Goal: Task Accomplishment & Management: Use online tool/utility

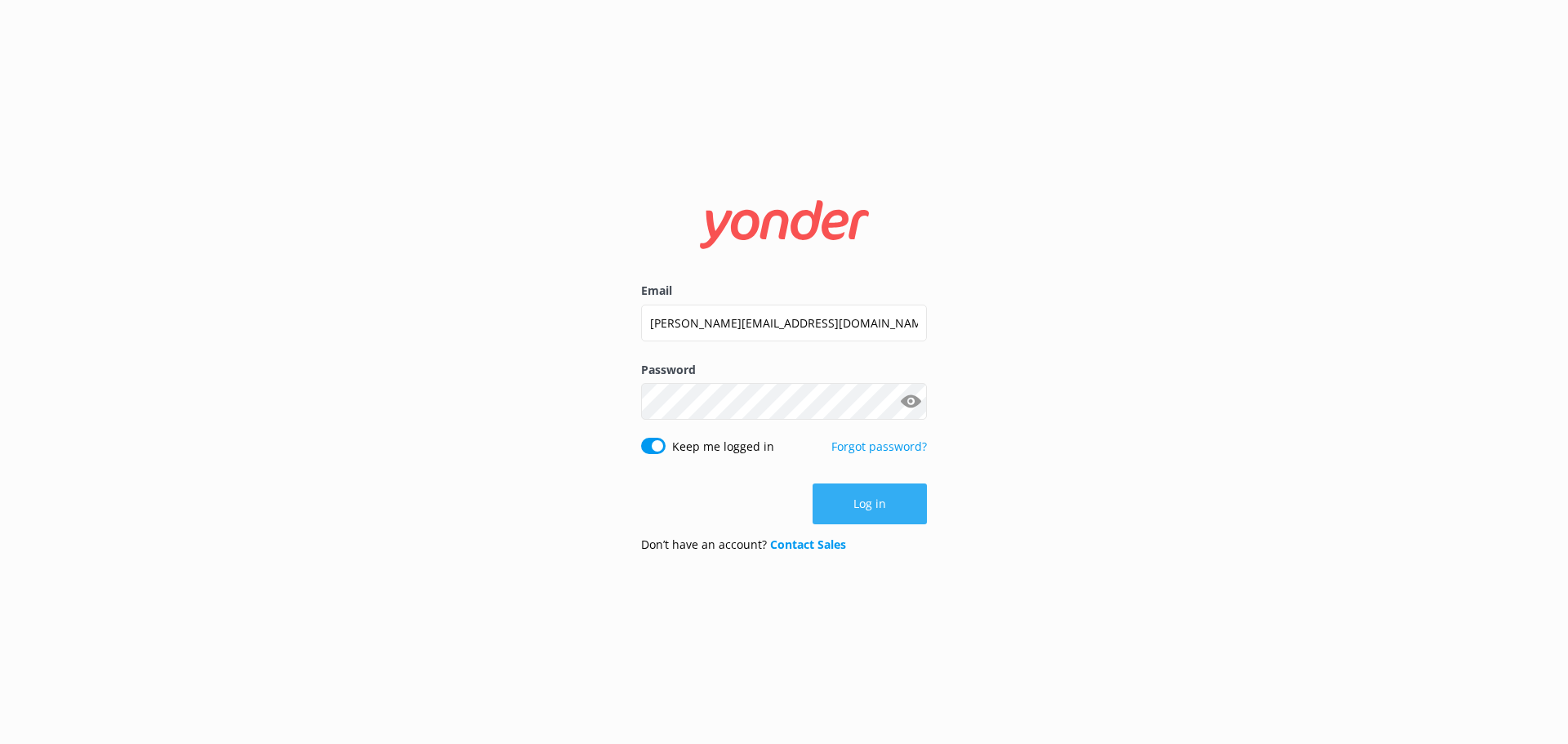
click at [885, 519] on button "Log in" at bounding box center [870, 504] width 115 height 41
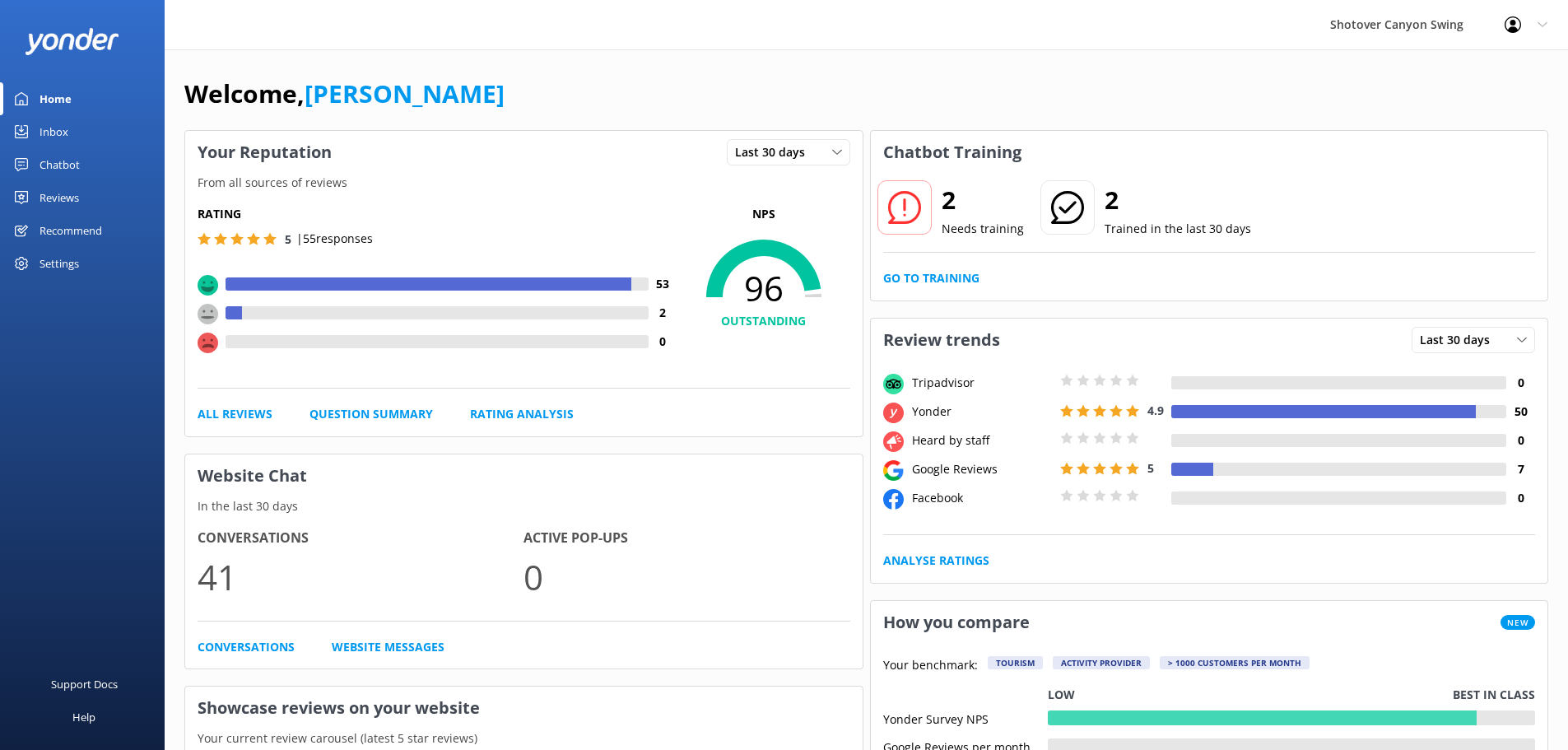
click at [62, 193] on div "Reviews" at bounding box center [59, 197] width 40 height 33
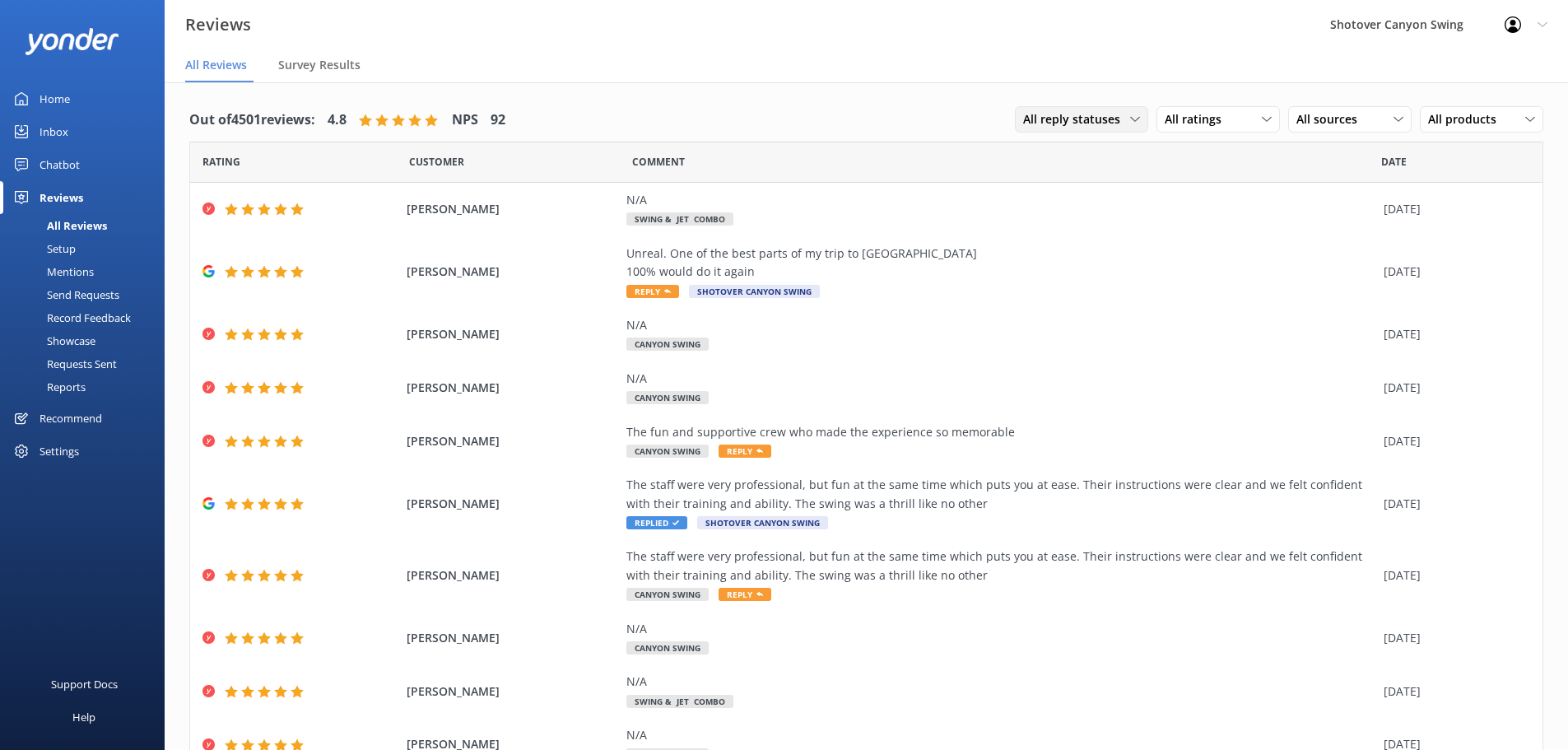
click at [1093, 121] on span "All reply statuses" at bounding box center [1076, 119] width 107 height 18
click at [1064, 197] on link "Needs a reply" at bounding box center [1088, 187] width 146 height 33
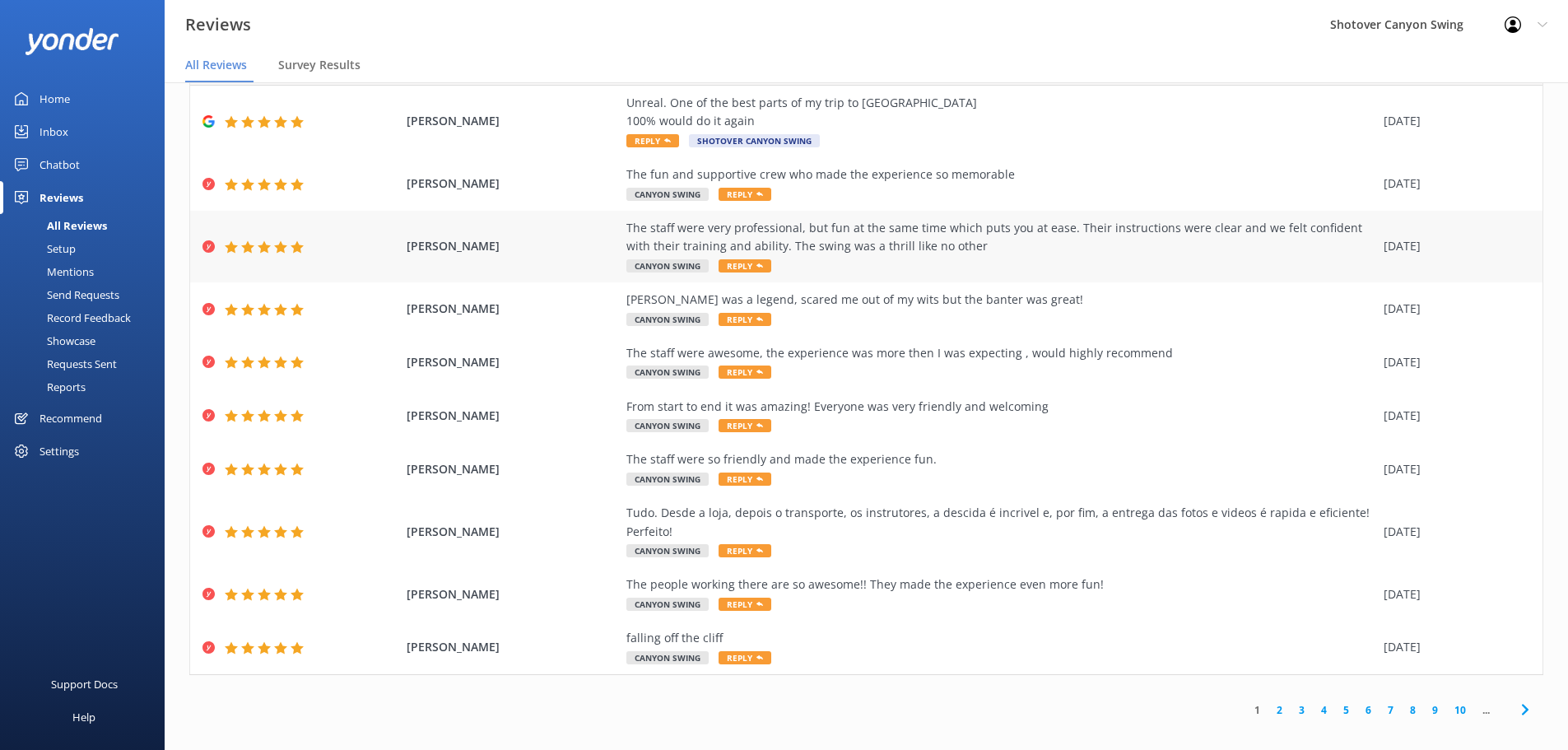
scroll to position [33, 0]
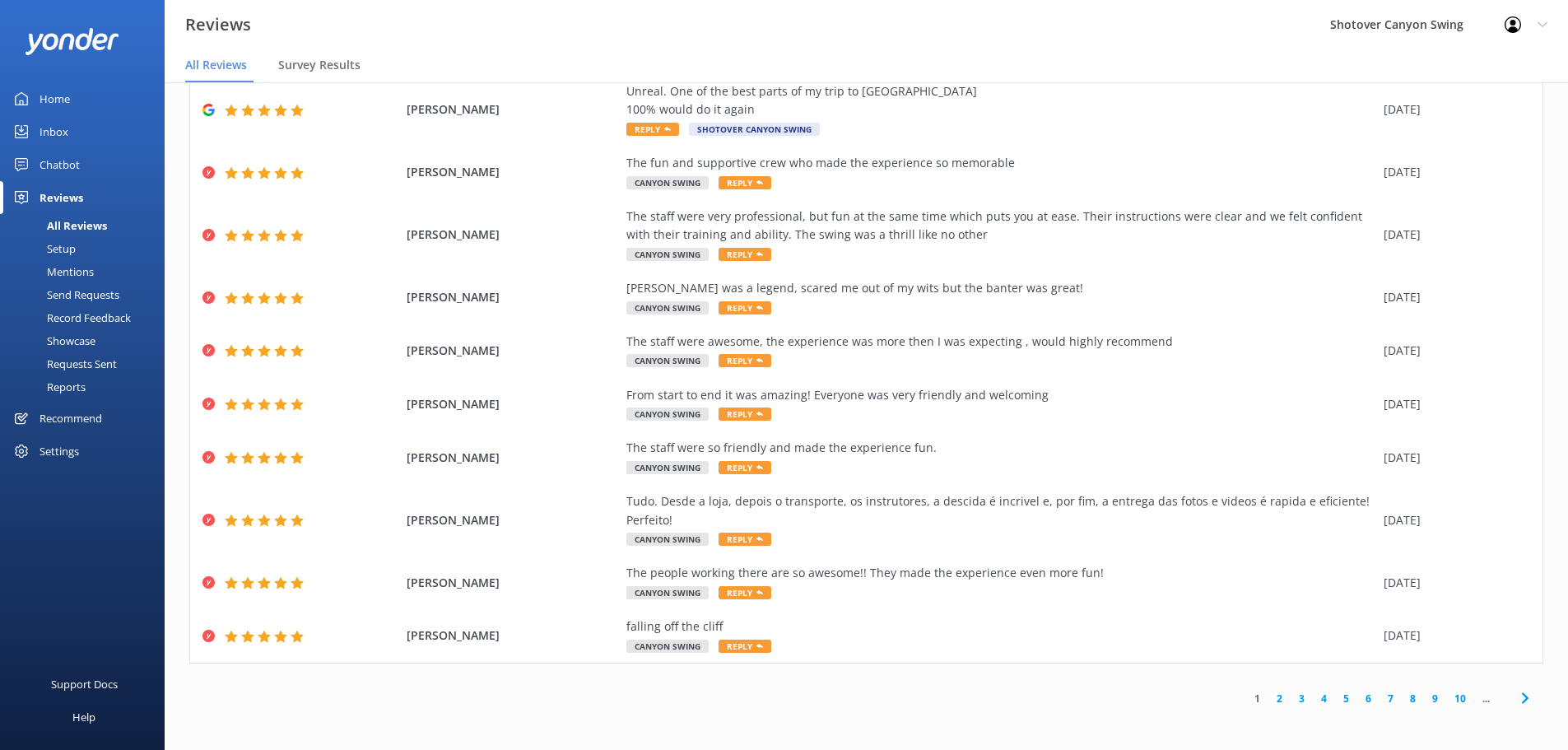
click at [1268, 699] on link "2" at bounding box center [1280, 698] width 22 height 15
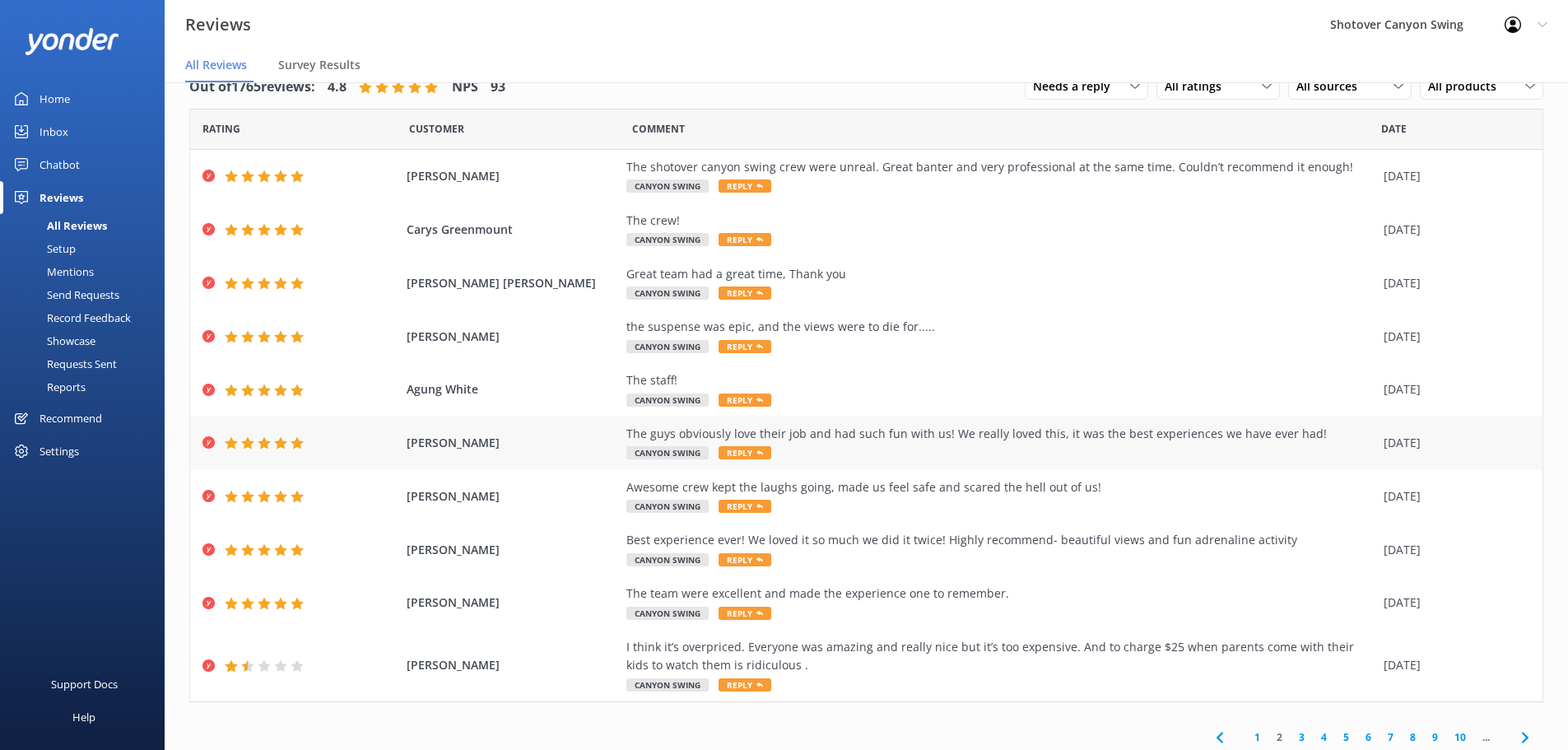
scroll to position [39, 0]
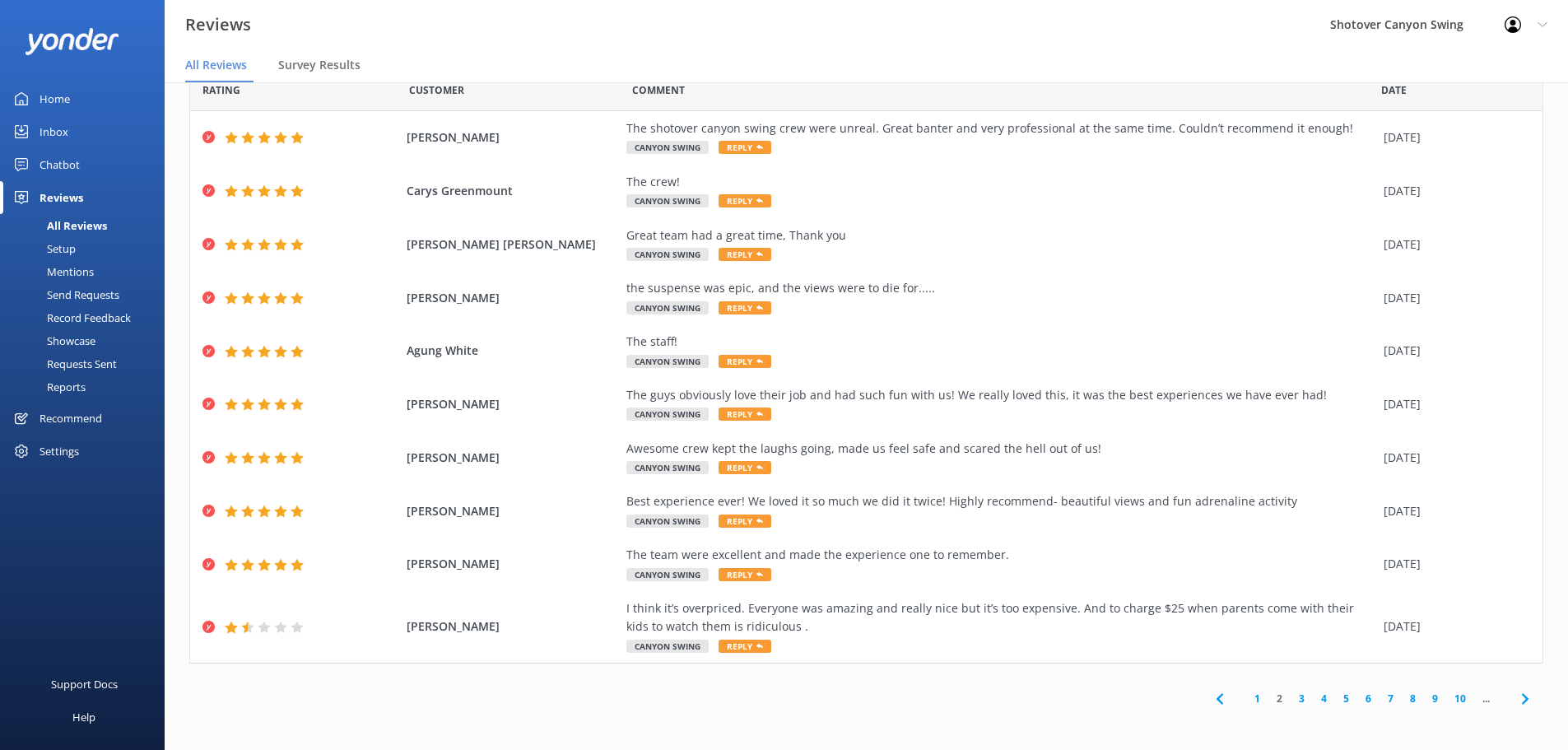
click at [1291, 701] on link "3" at bounding box center [1302, 698] width 22 height 15
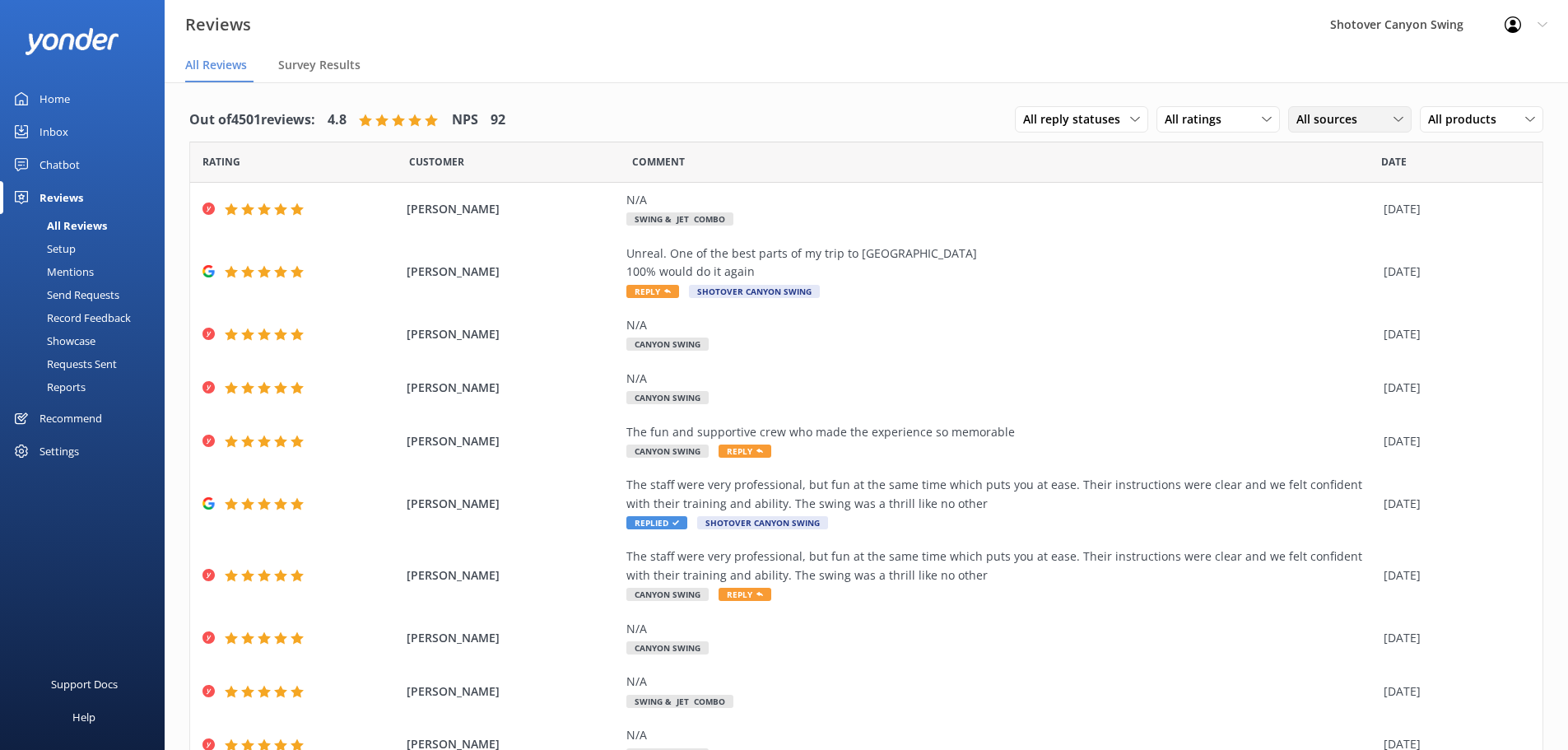
click at [1296, 123] on span "All sources" at bounding box center [1331, 119] width 71 height 18
click at [1075, 112] on span "All reply statuses" at bounding box center [1076, 119] width 107 height 18
click at [1064, 185] on div "Needs a reply" at bounding box center [1056, 186] width 64 height 16
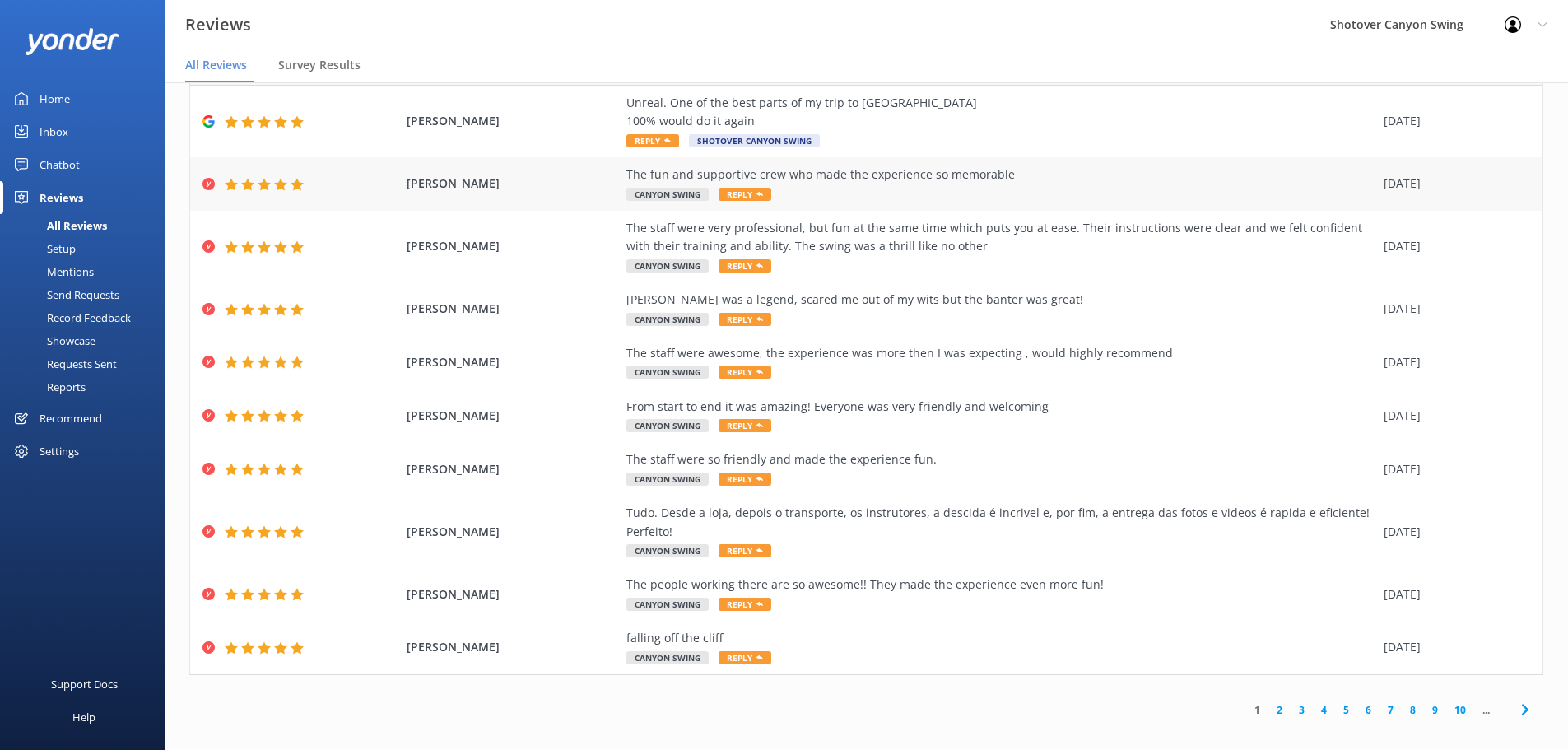
scroll to position [33, 0]
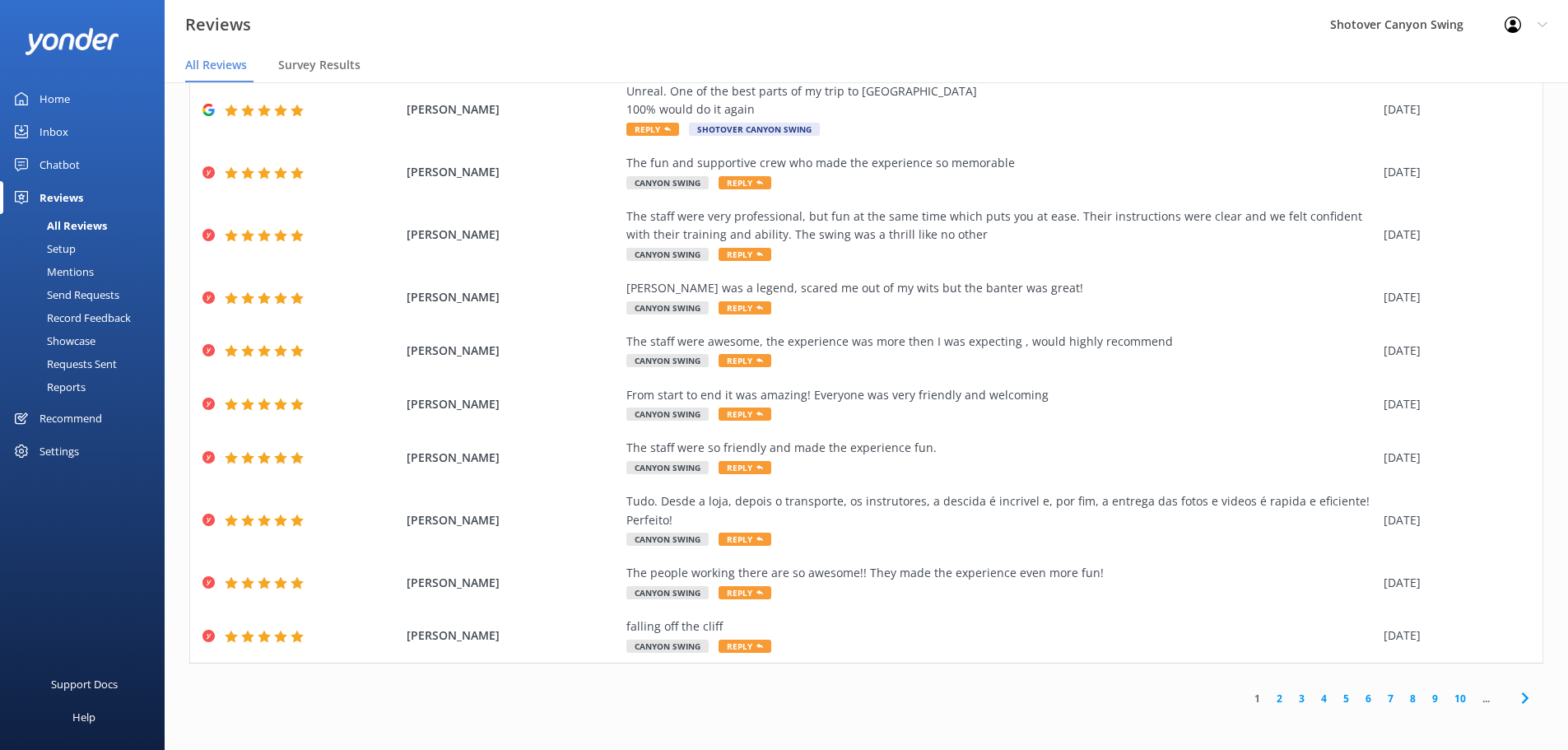
click at [1268, 697] on link "2" at bounding box center [1280, 698] width 22 height 15
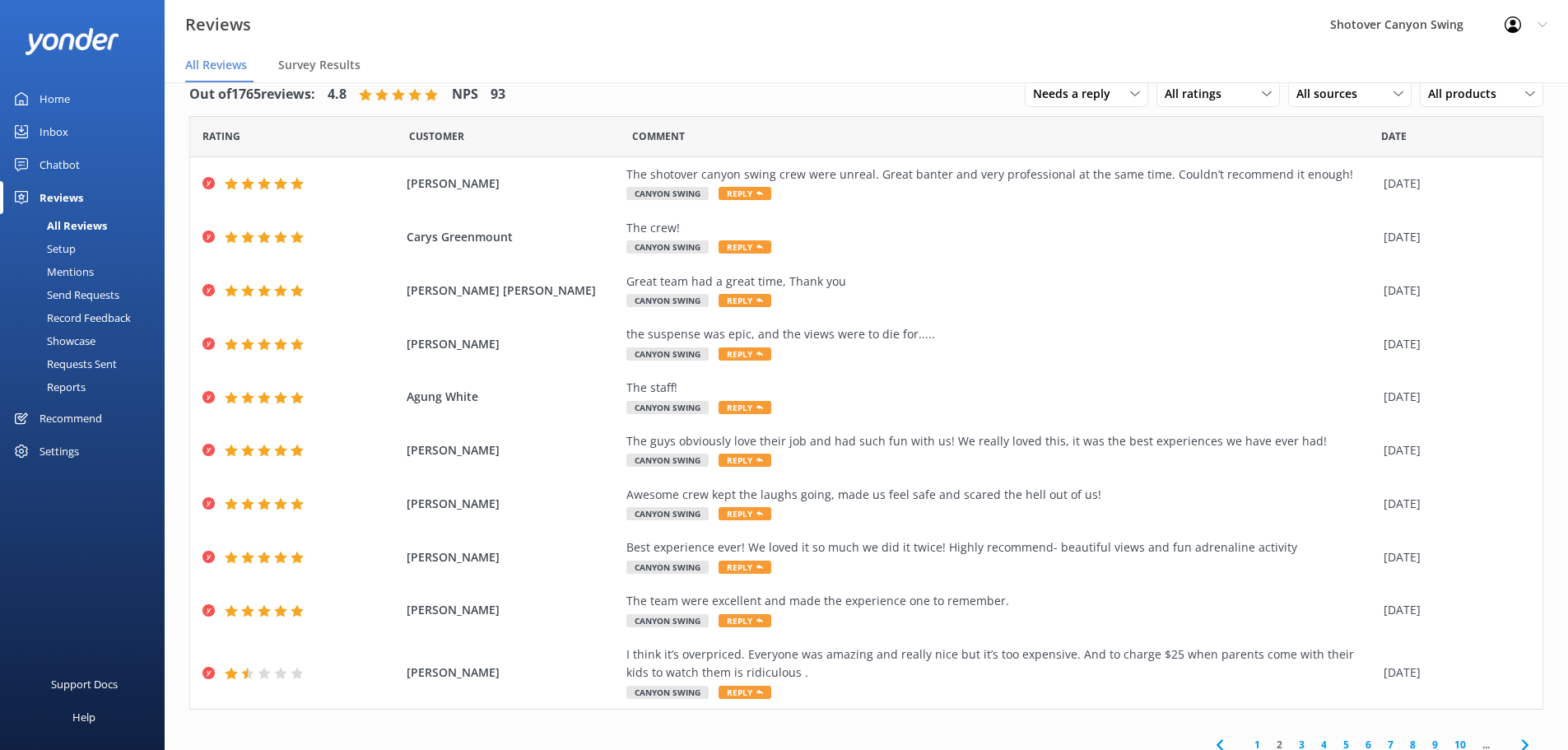
scroll to position [39, 0]
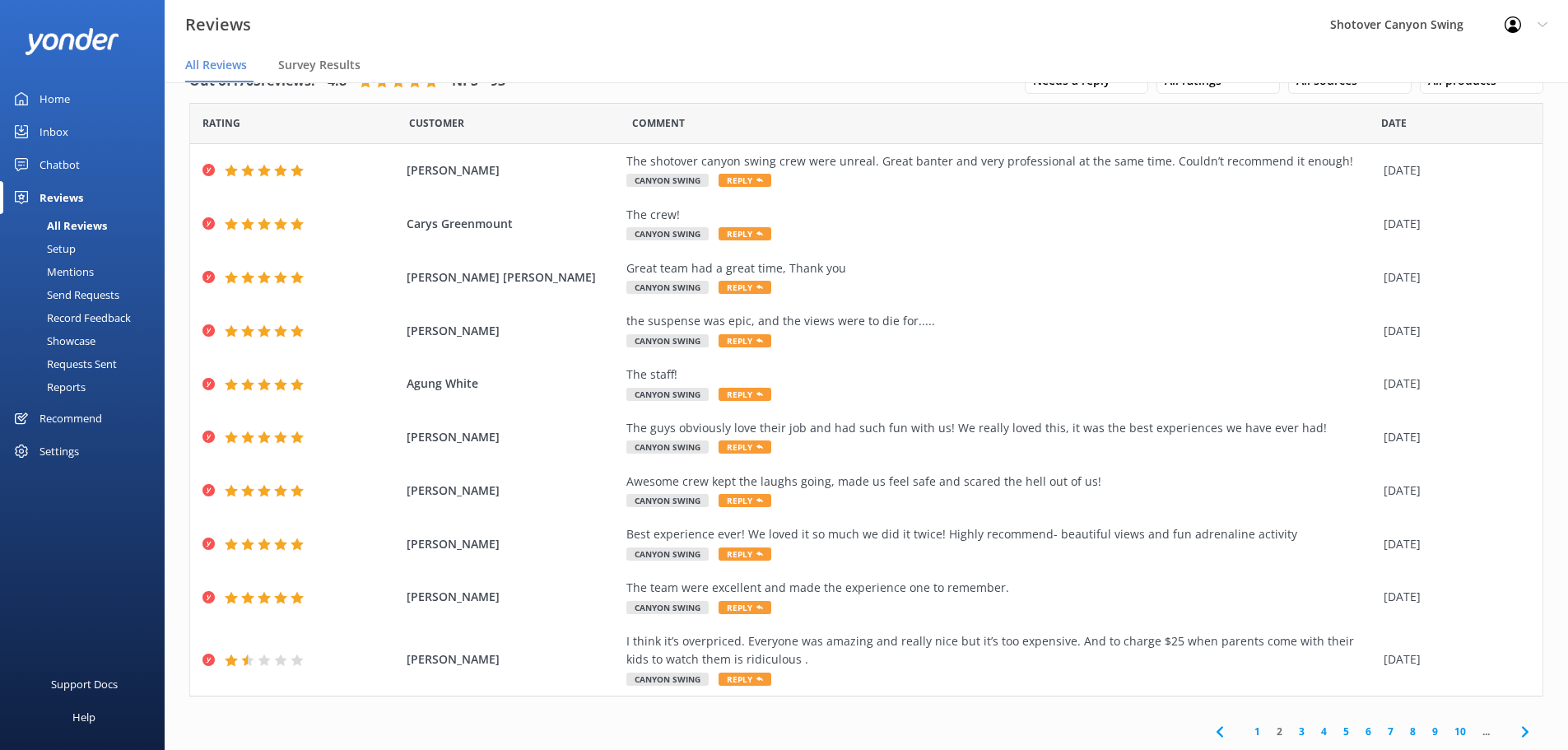
click at [1291, 728] on link "3" at bounding box center [1302, 731] width 22 height 15
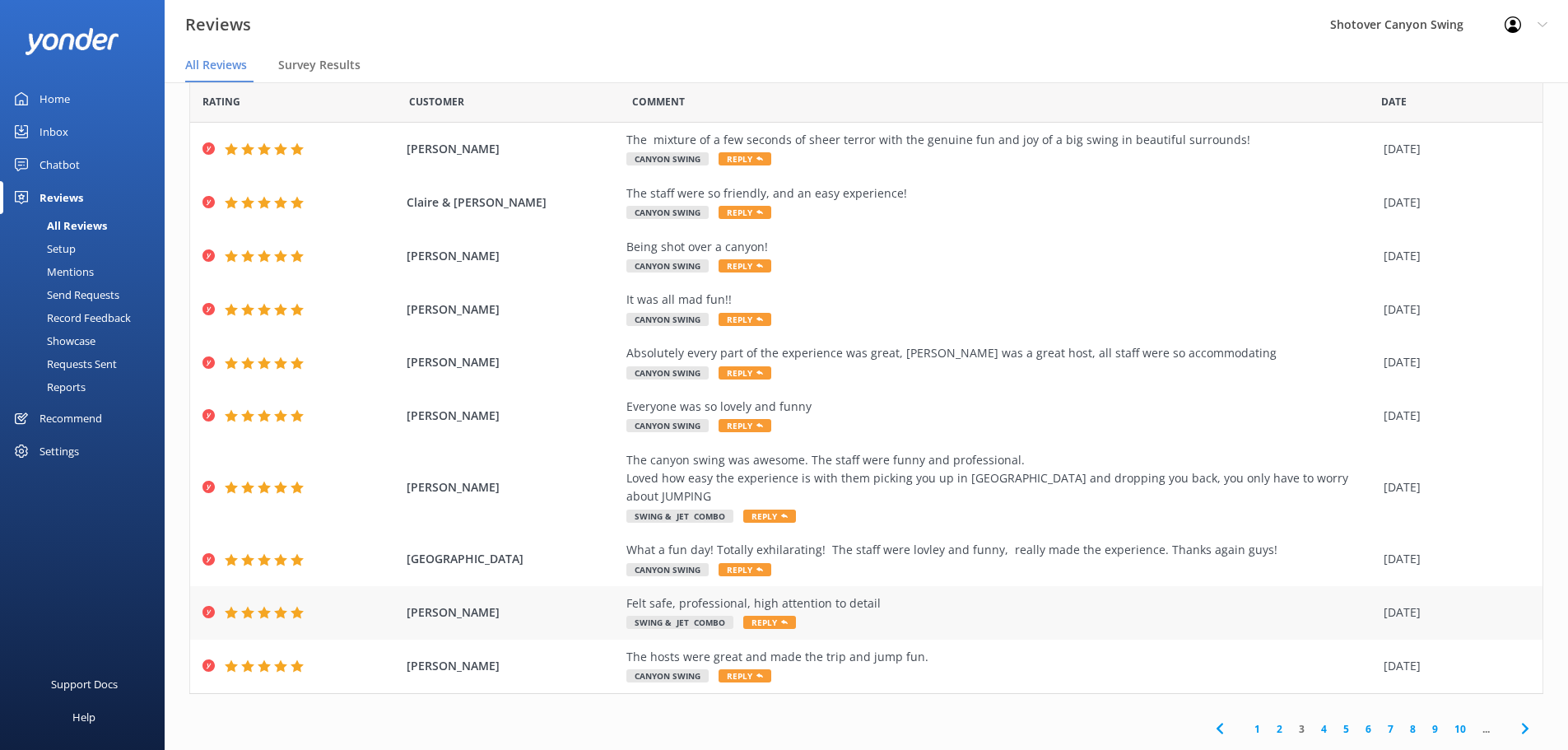
scroll to position [33, 0]
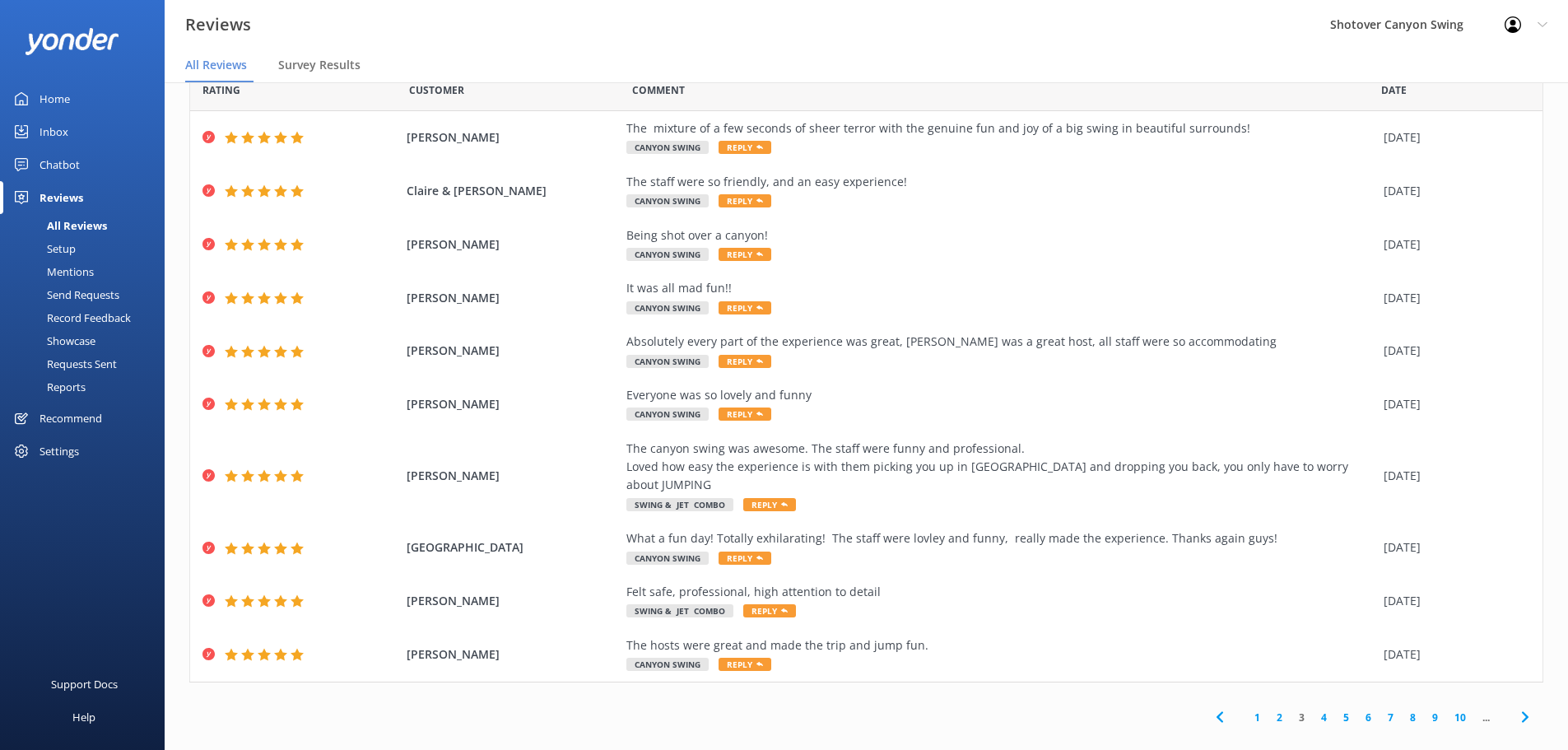
click at [1312, 710] on link "4" at bounding box center [1323, 717] width 22 height 15
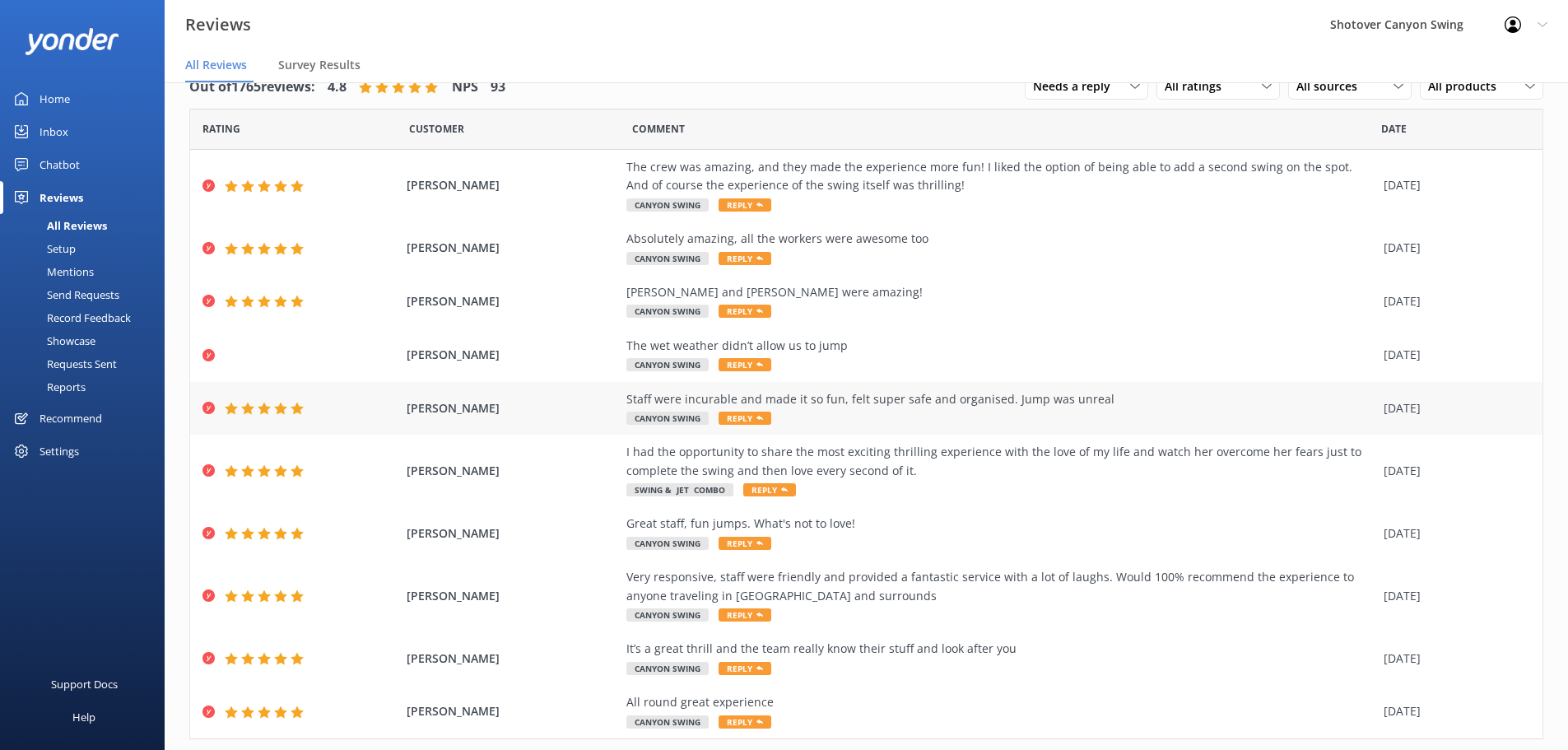
scroll to position [76, 0]
